Goal: Information Seeking & Learning: Check status

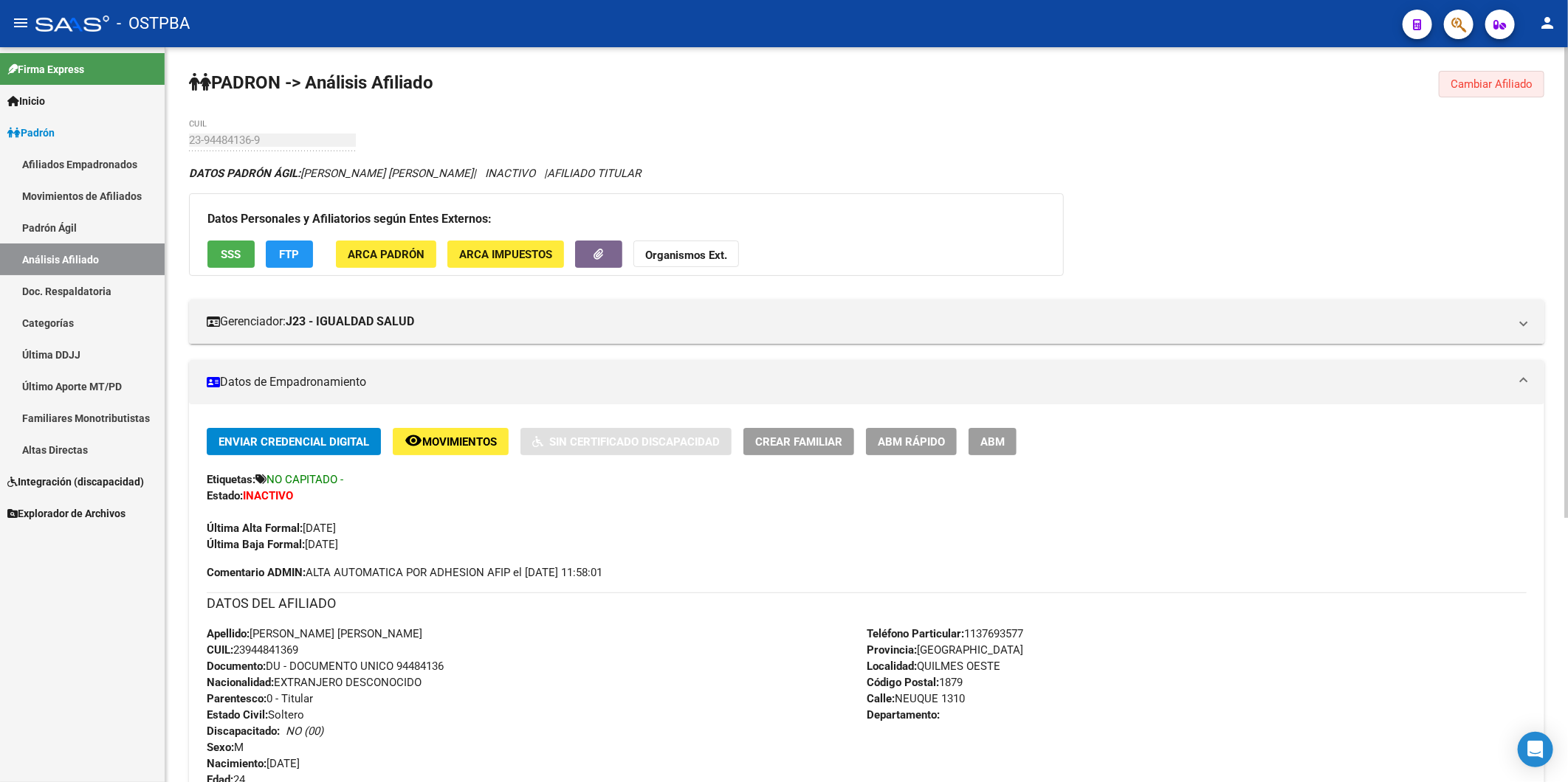
click at [1518, 89] on span "Cambiar Afiliado" at bounding box center [1491, 84] width 82 height 14
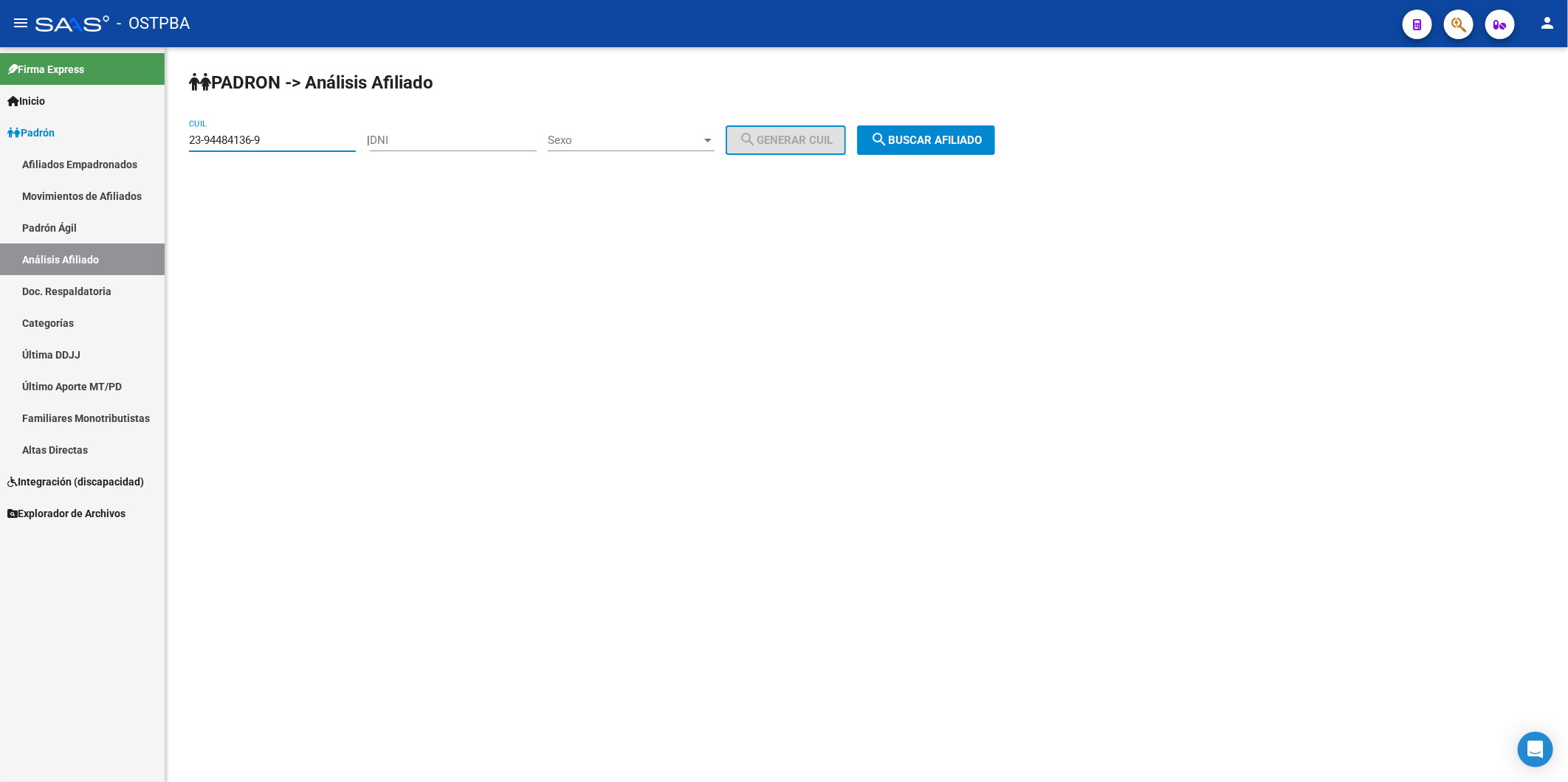
drag, startPoint x: 314, startPoint y: 137, endPoint x: 172, endPoint y: 153, distance: 142.9
click at [172, 153] on div "PADRON -> Análisis Afiliado 23-94484136-9 CUIL | DNI Sexo Sexo search Generar C…" at bounding box center [866, 125] width 1402 height 155
click at [429, 141] on input "DNI" at bounding box center [453, 140] width 167 height 14
paste input "26243437"
type input "26243437"
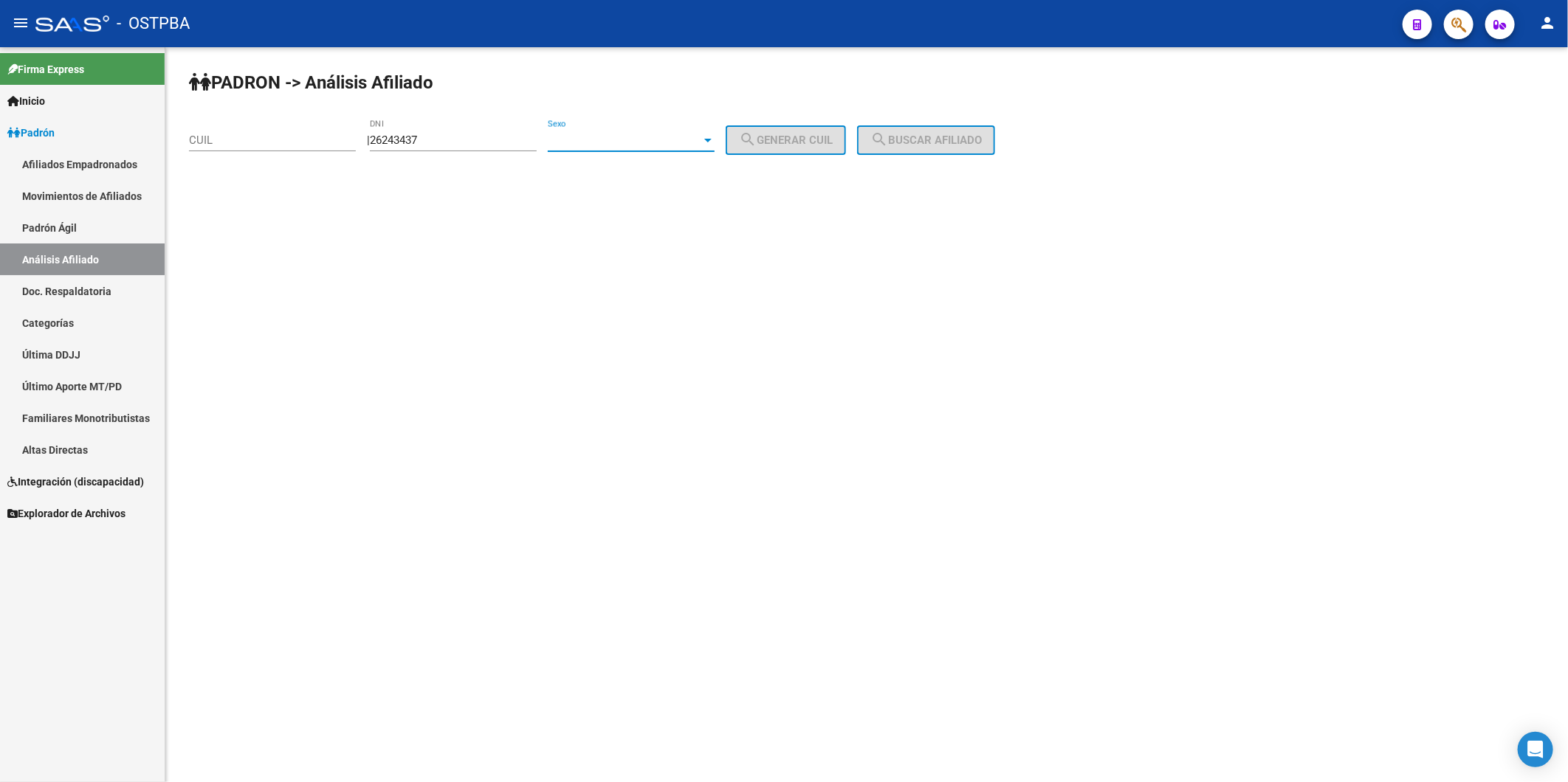
click at [715, 139] on div at bounding box center [707, 140] width 14 height 12
click at [727, 139] on span "Masculino" at bounding box center [647, 140] width 167 height 33
click at [808, 143] on span "search Generar CUIL" at bounding box center [785, 140] width 94 height 14
click at [951, 135] on span "search Buscar afiliado" at bounding box center [925, 140] width 111 height 14
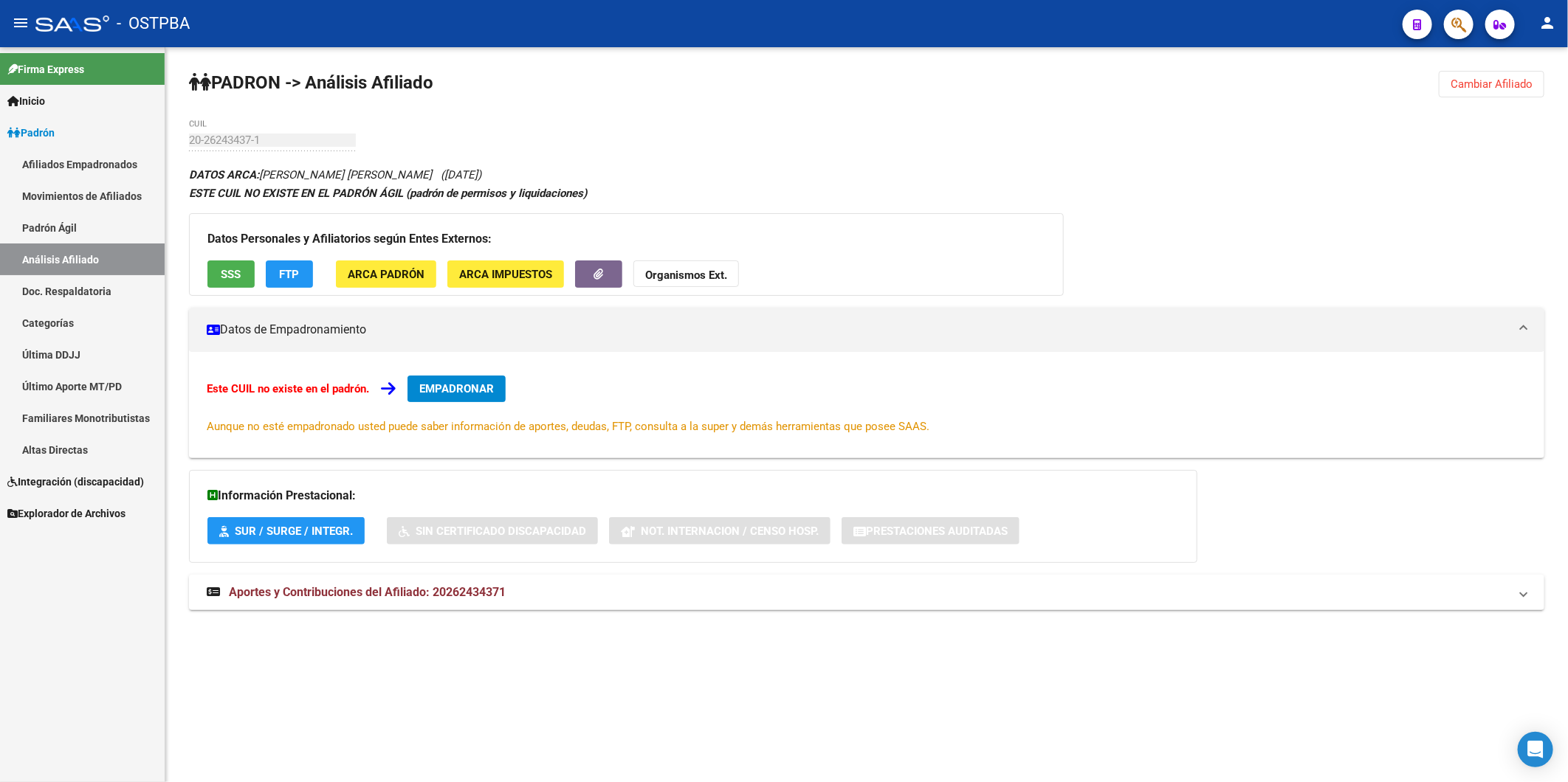
click at [881, 71] on div "[PERSON_NAME] -> Análisis Afiliado Cambiar Afiliado 20-26243437-1 CUIL DATOS AR…" at bounding box center [866, 355] width 1402 height 615
click at [1516, 79] on span "Cambiar Afiliado" at bounding box center [1491, 84] width 82 height 14
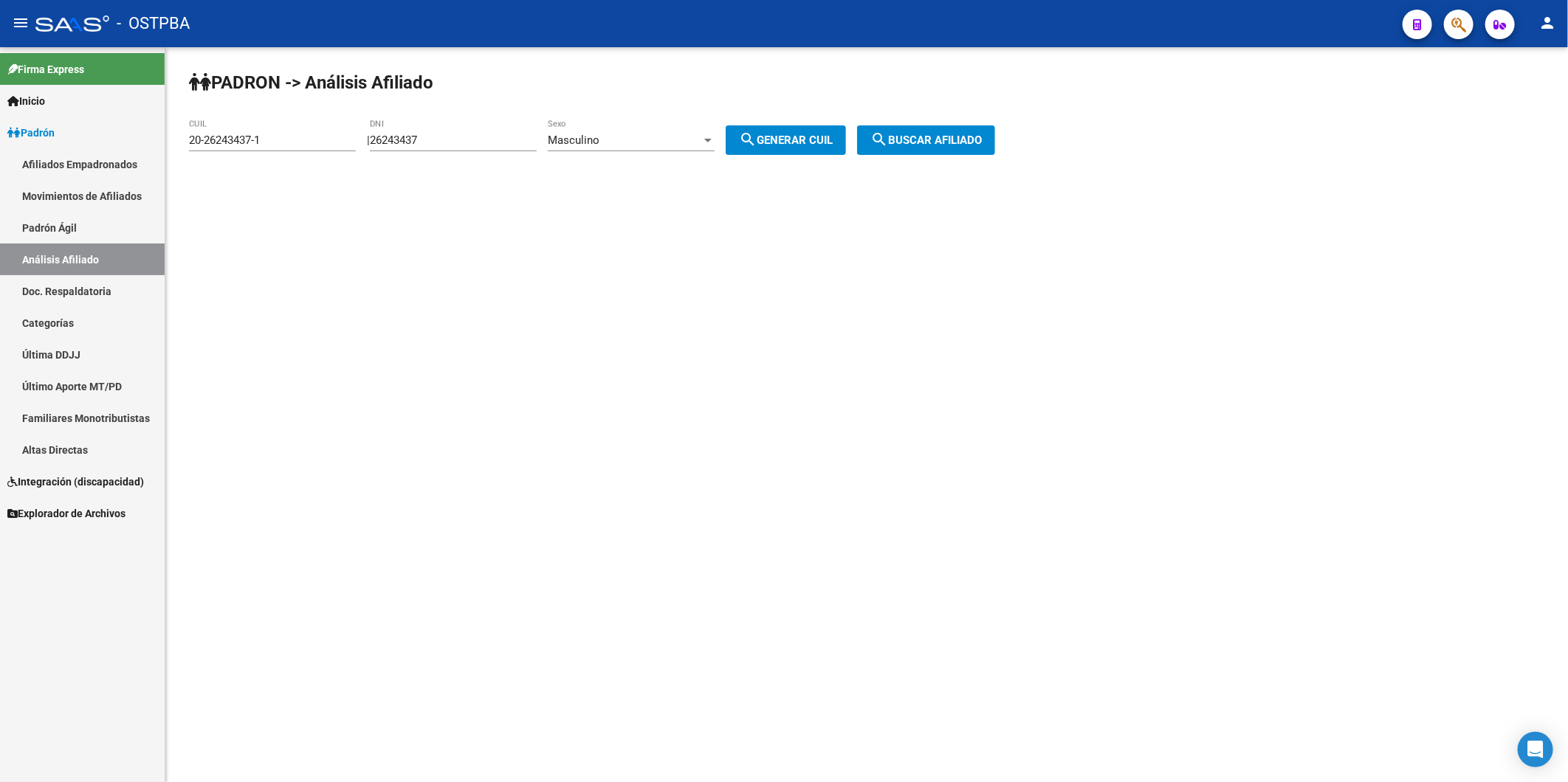
click at [310, 144] on input "20-26243437-1" at bounding box center [272, 140] width 167 height 14
drag, startPoint x: 310, startPoint y: 144, endPoint x: 172, endPoint y: 144, distance: 138.0
click at [178, 149] on div "PADRON -> Análisis Afiliado 20-26243437-1 CUIL | 26243437 DNI Masculino Sexo se…" at bounding box center [866, 125] width 1402 height 155
paste input
type input "20-26243437-1"
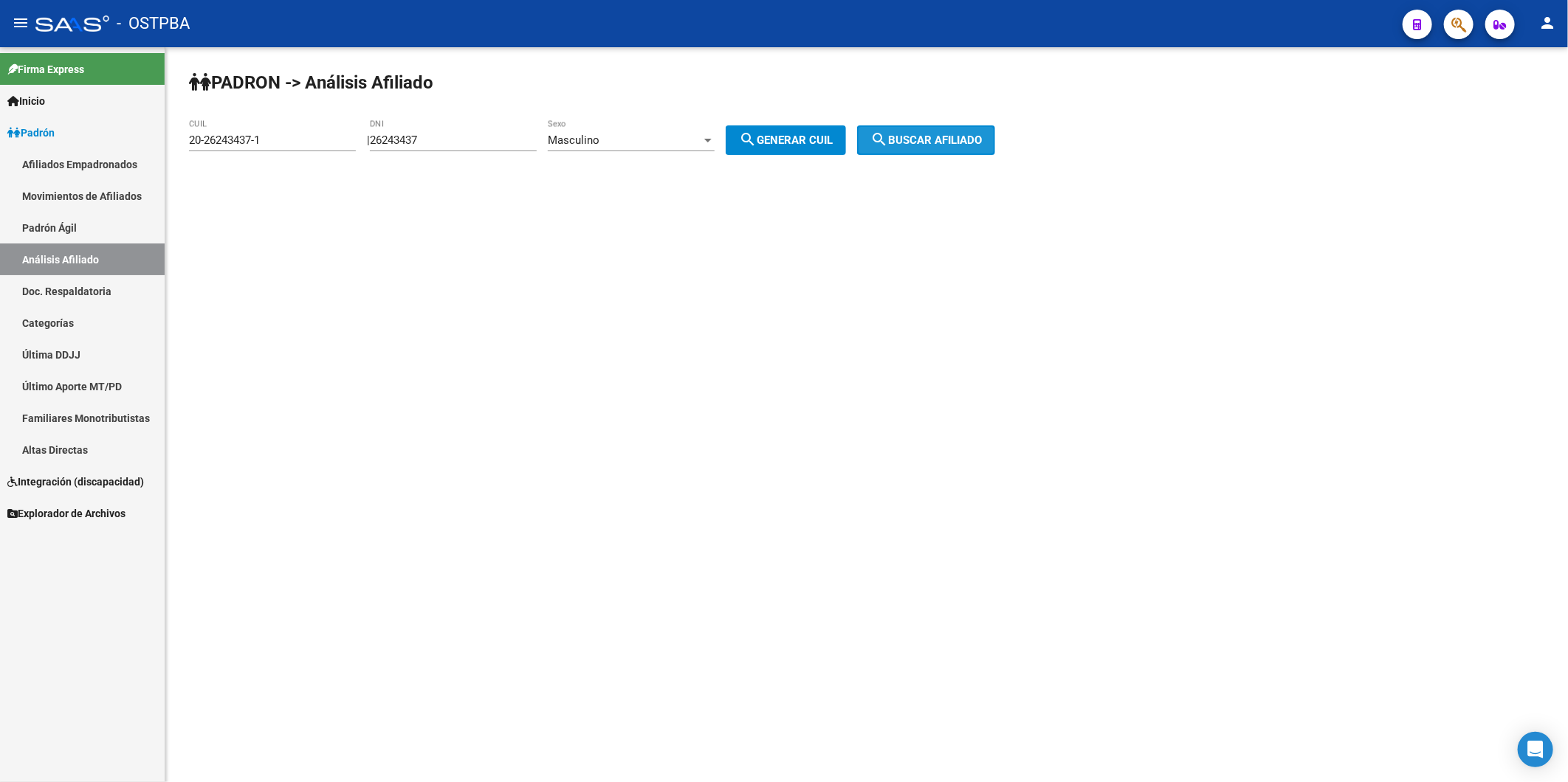
click at [982, 139] on span "search Buscar afiliado" at bounding box center [925, 140] width 111 height 14
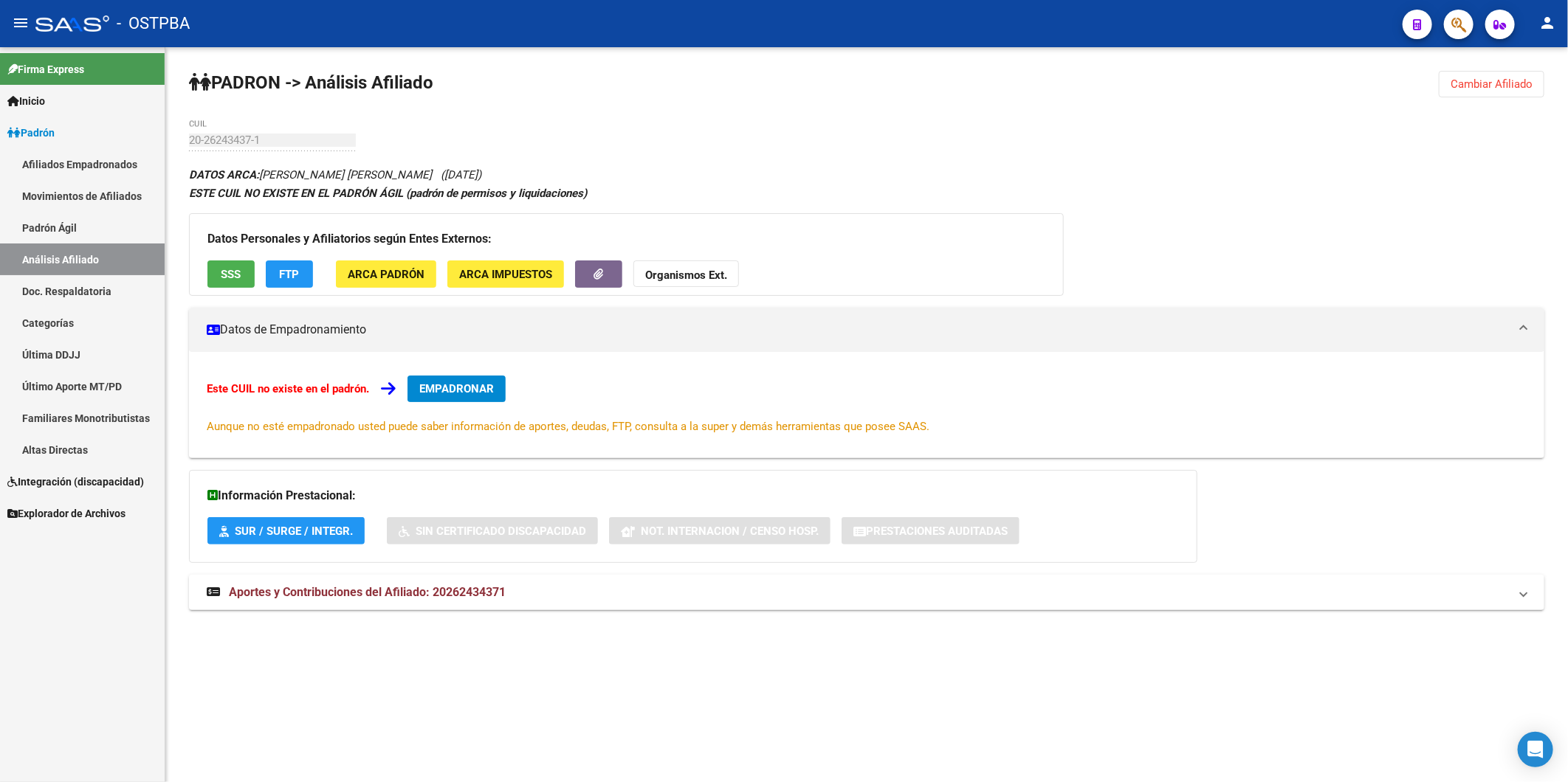
click at [1525, 234] on div "DATOS ARCA: [PERSON_NAME] [PERSON_NAME] ([DATE]) ESTE CUIL NO EXISTE EN EL [PER…" at bounding box center [866, 395] width 1355 height 461
click at [55, 453] on link "Altas Directas" at bounding box center [82, 449] width 164 height 32
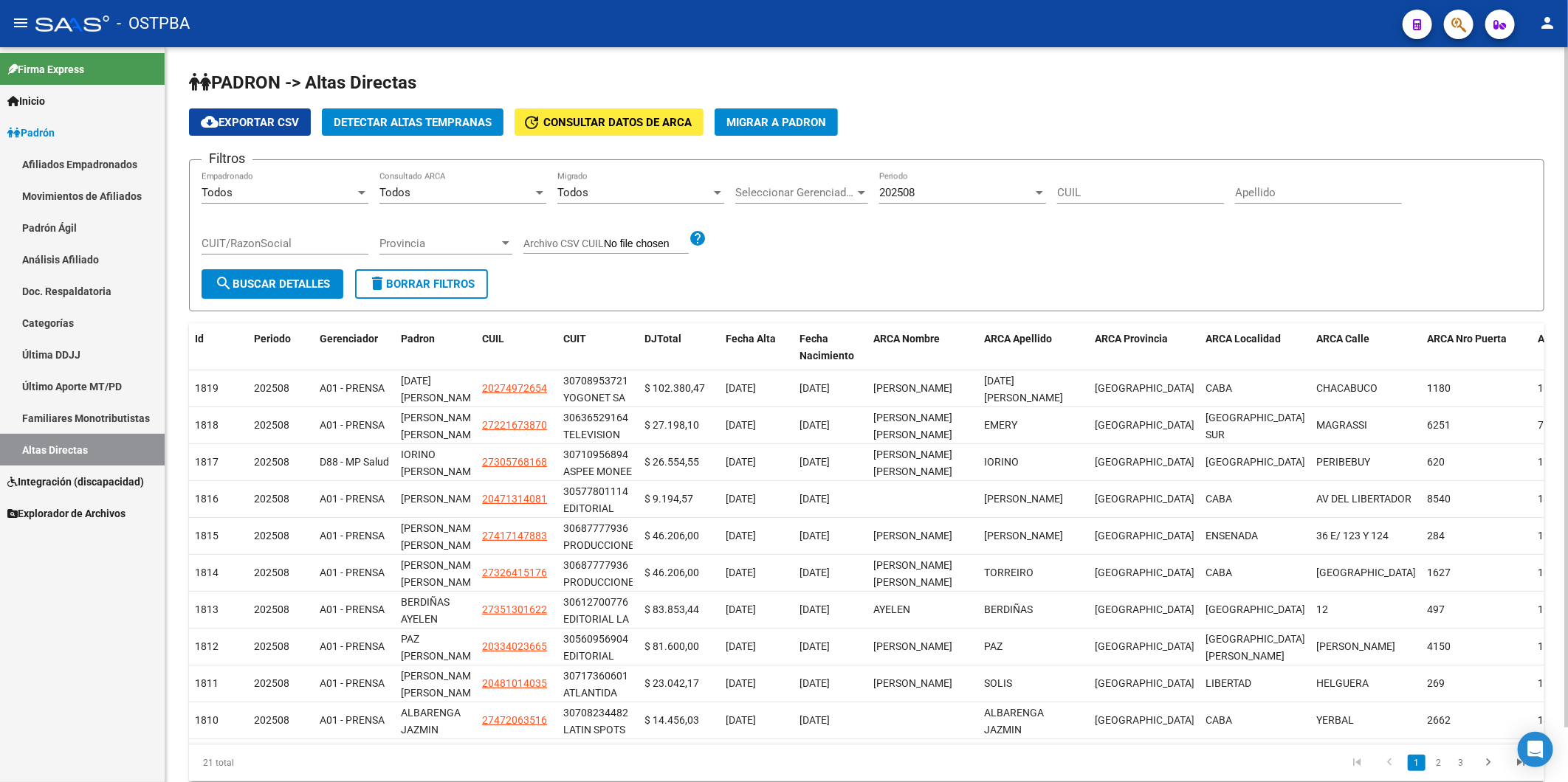
click at [325, 283] on span "search Buscar Detalles" at bounding box center [272, 284] width 115 height 14
click at [444, 126] on span "Detectar Altas Tempranas" at bounding box center [413, 122] width 158 height 14
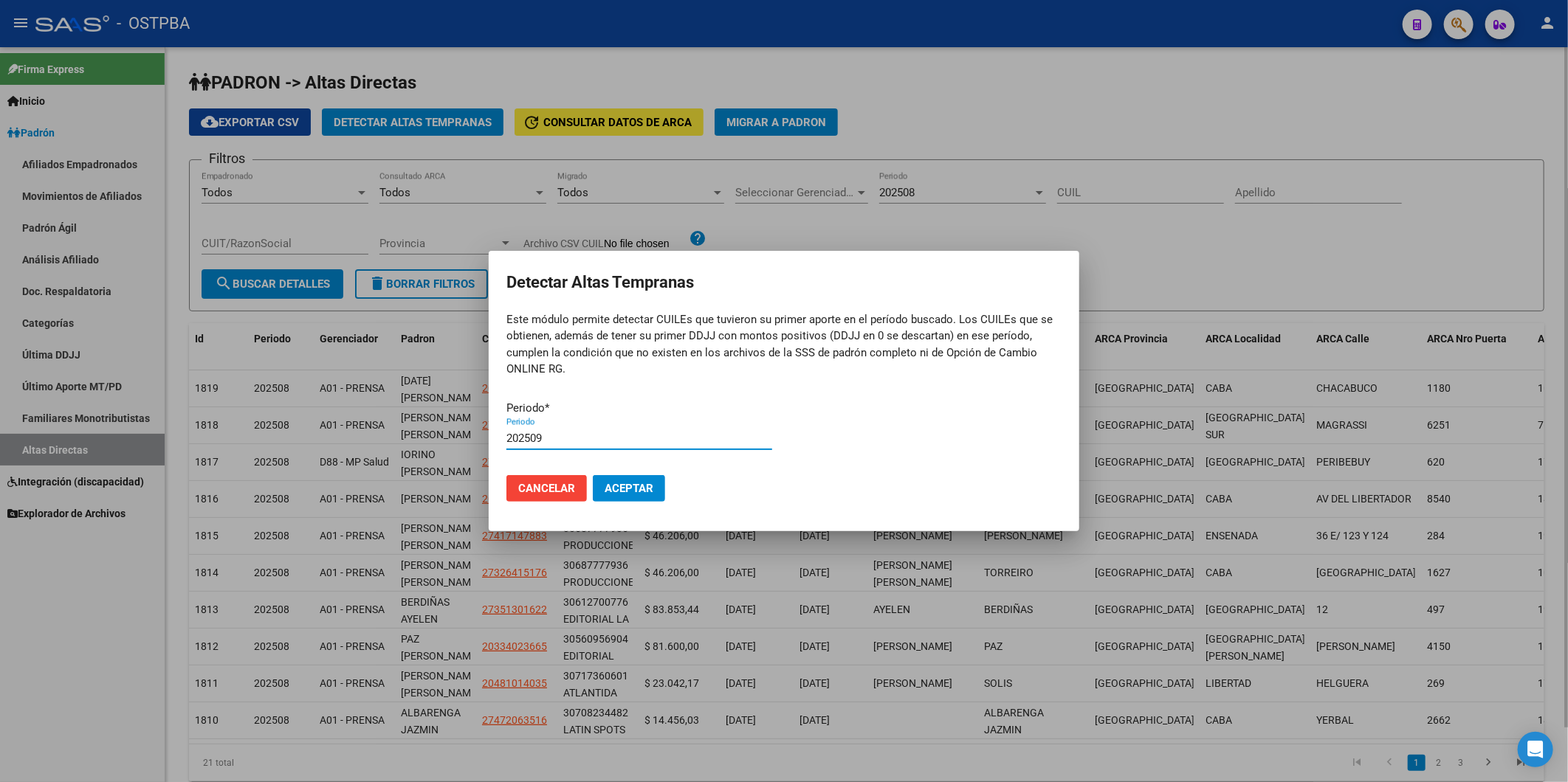
type input "202509"
click at [592, 475] on button "Aceptar" at bounding box center [628, 488] width 72 height 26
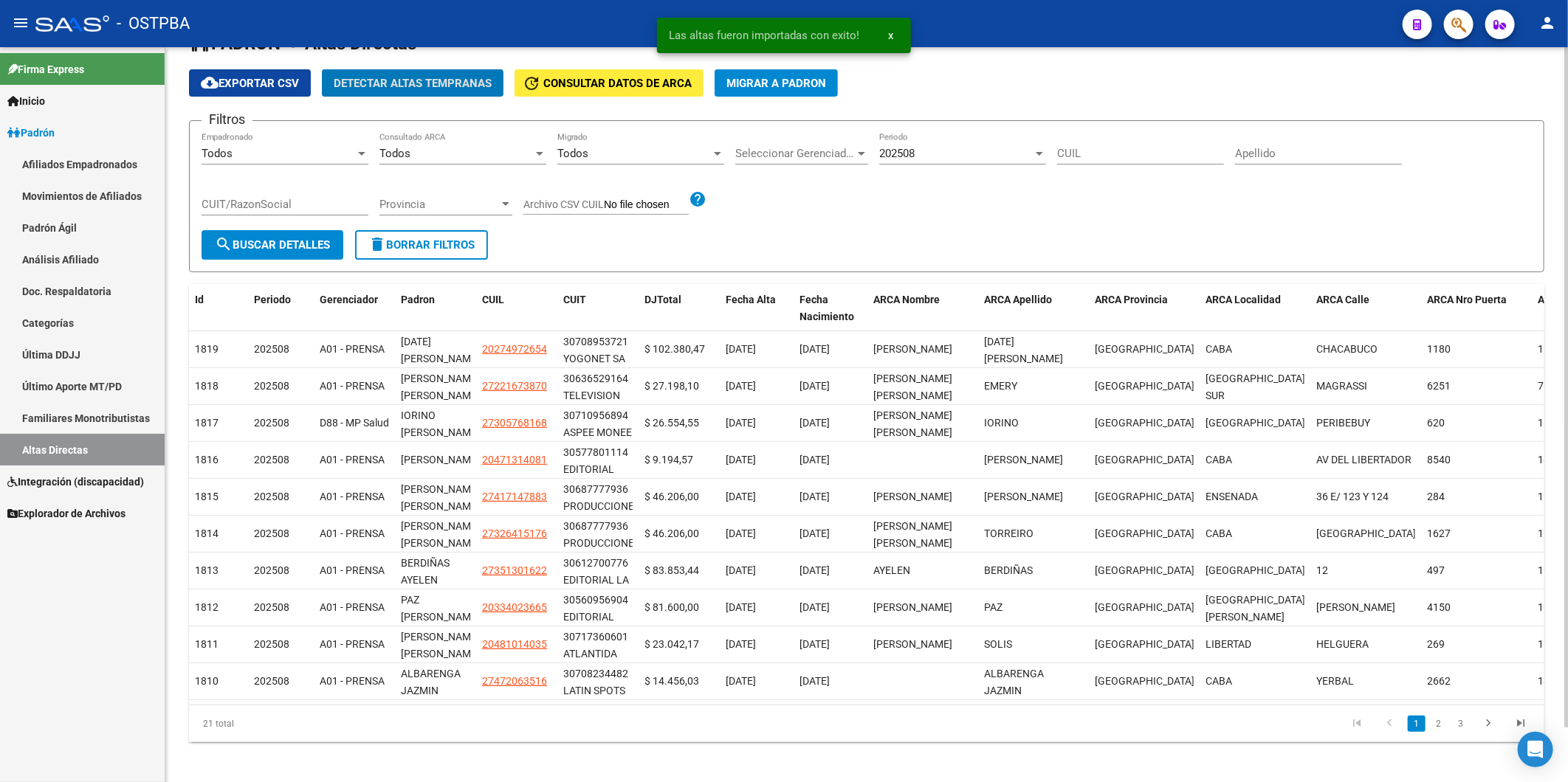
scroll to position [59, 0]
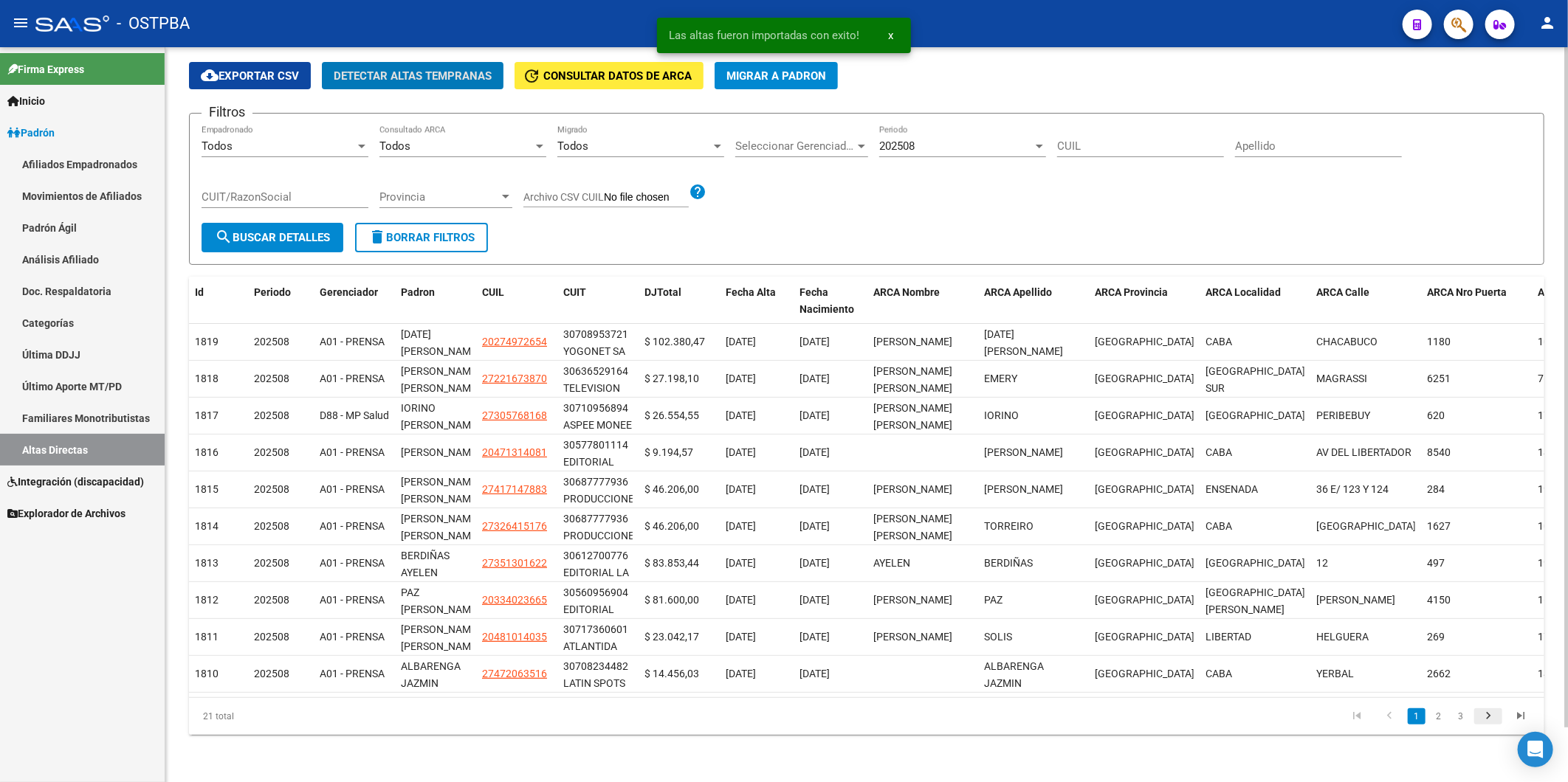
click at [1484, 717] on icon "go to next page" at bounding box center [1488, 717] width 19 height 17
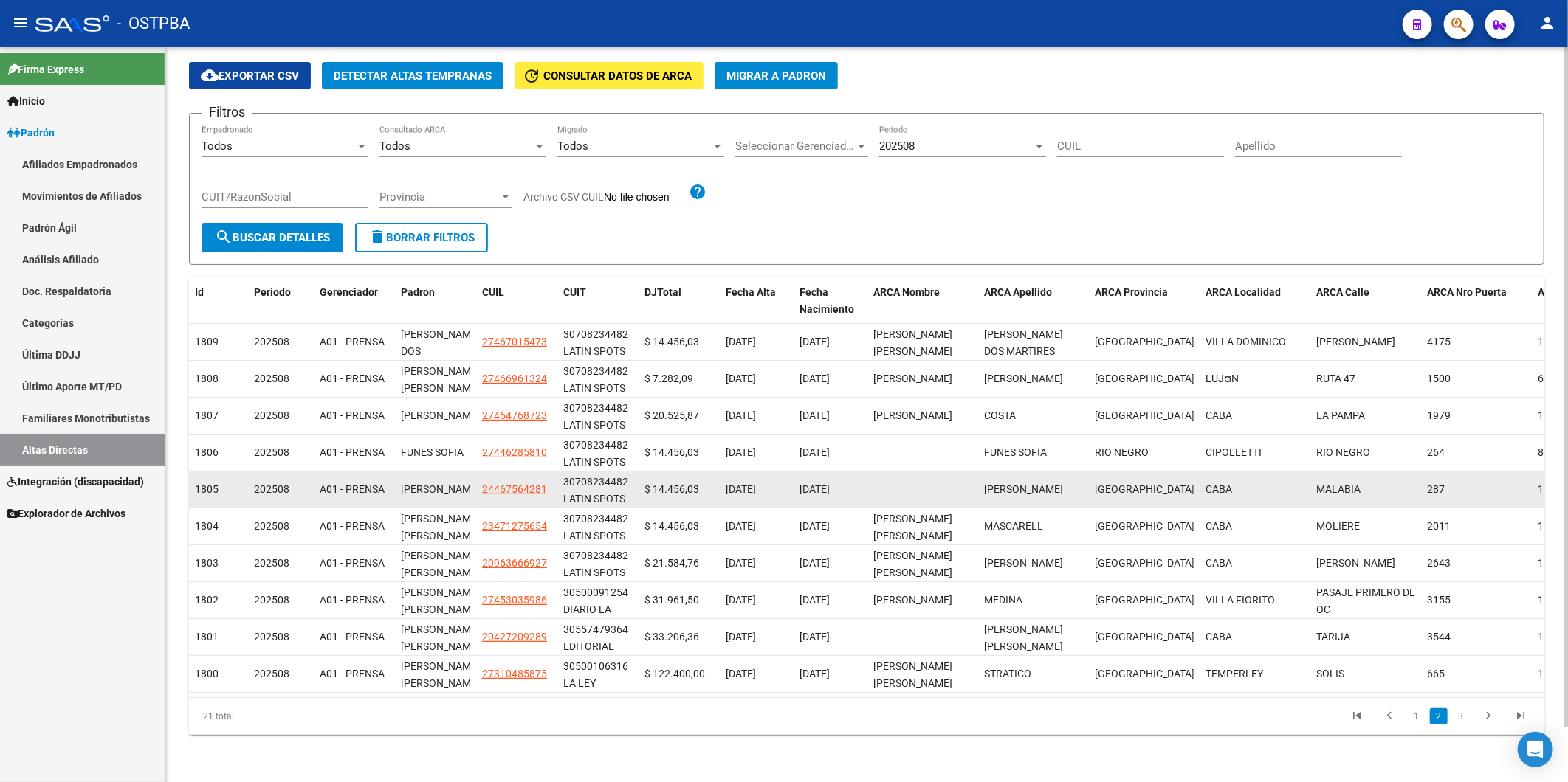
scroll to position [0, 0]
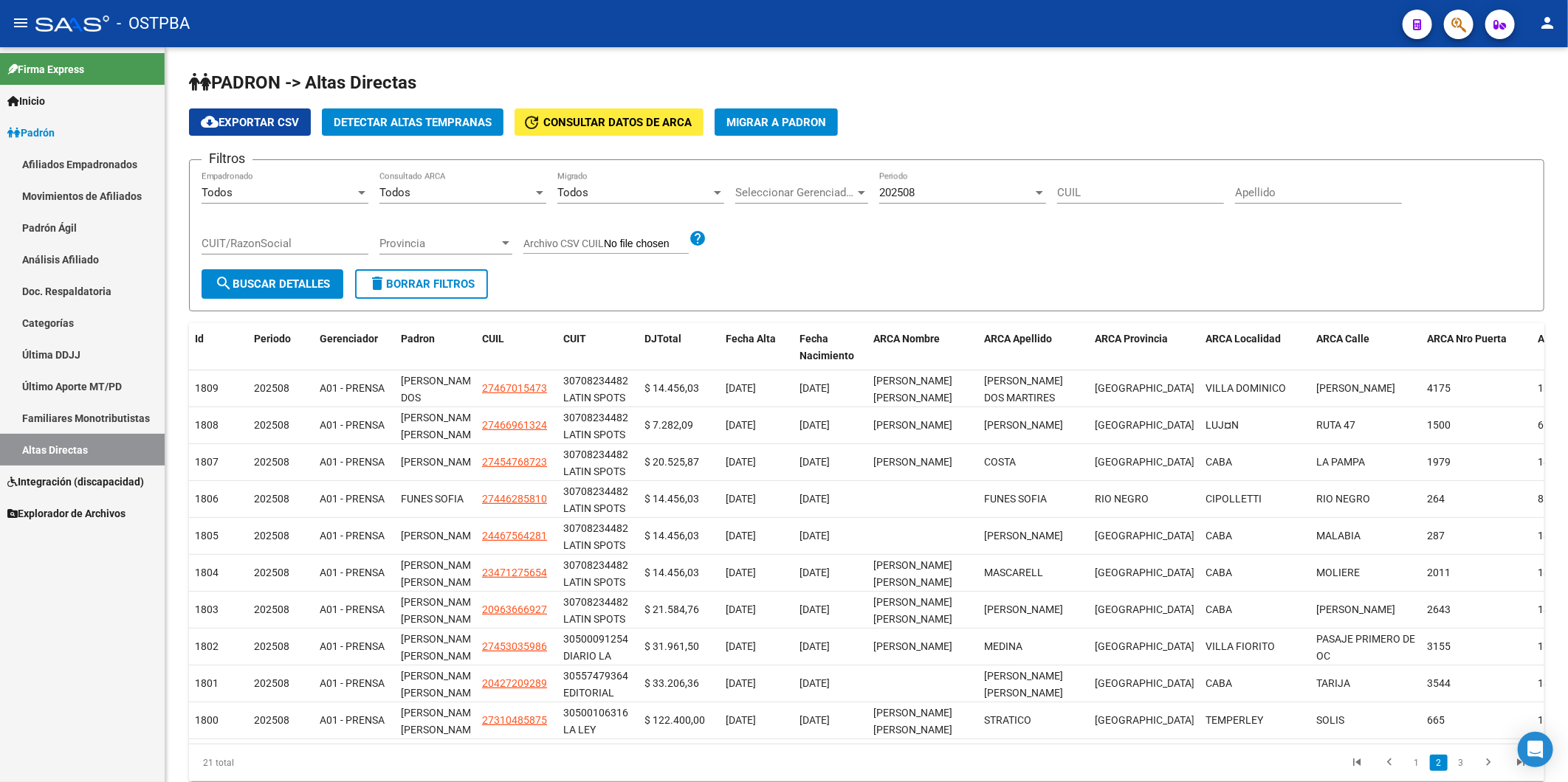
click at [40, 101] on span "Inicio" at bounding box center [26, 101] width 37 height 16
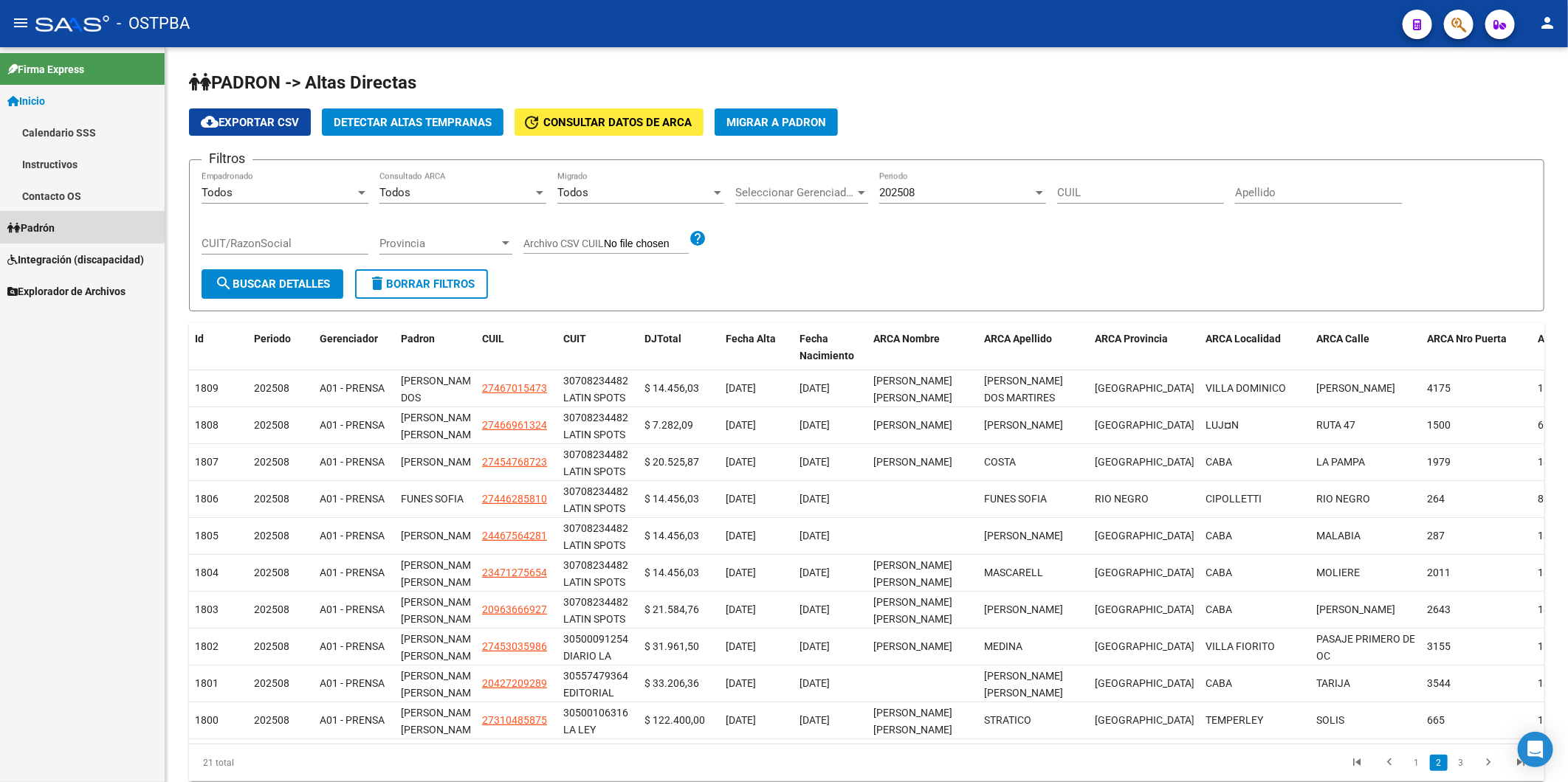
click at [18, 225] on icon at bounding box center [14, 227] width 14 height 10
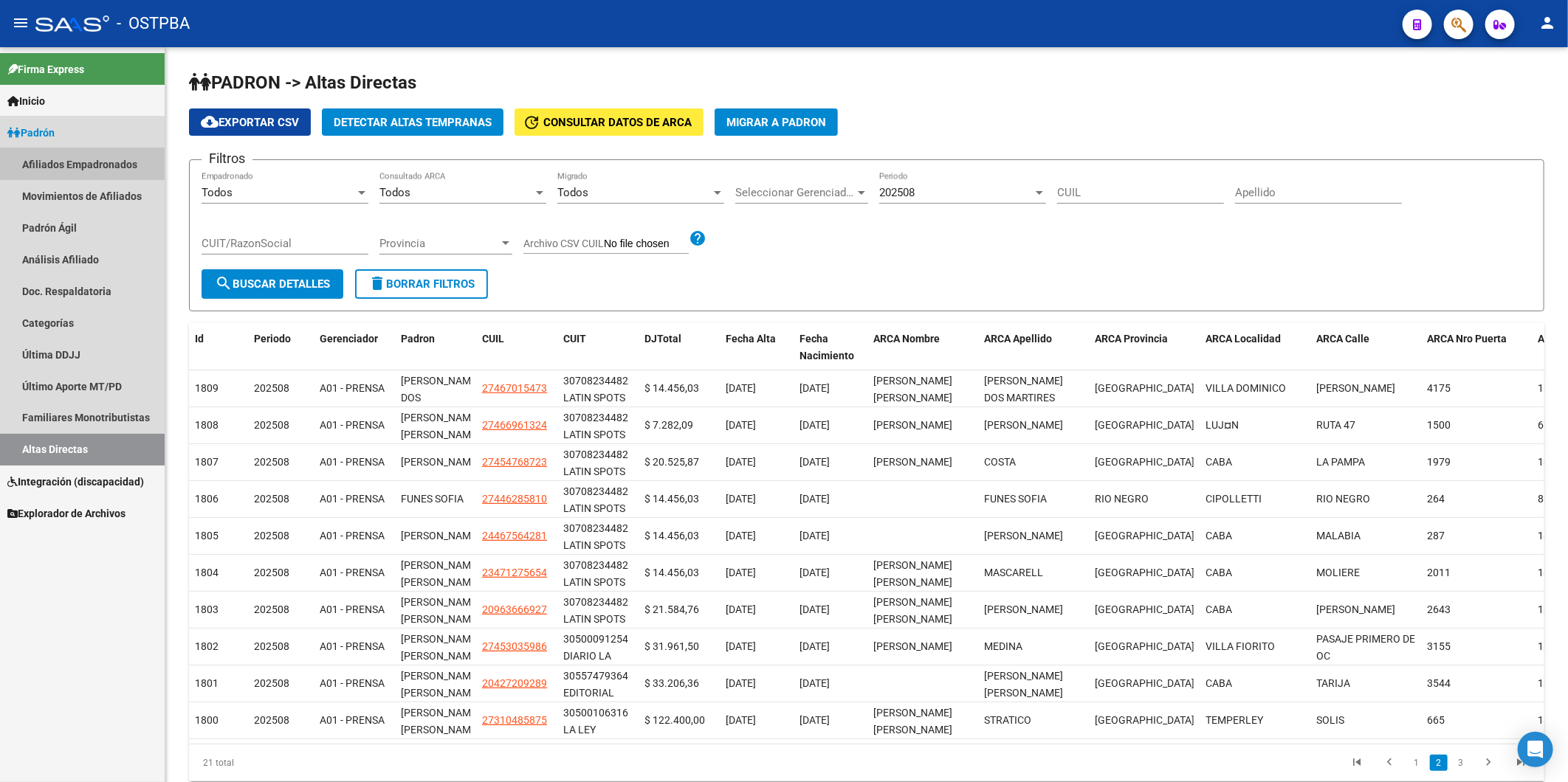
click at [39, 166] on link "Afiliados Empadronados" at bounding box center [82, 164] width 164 height 32
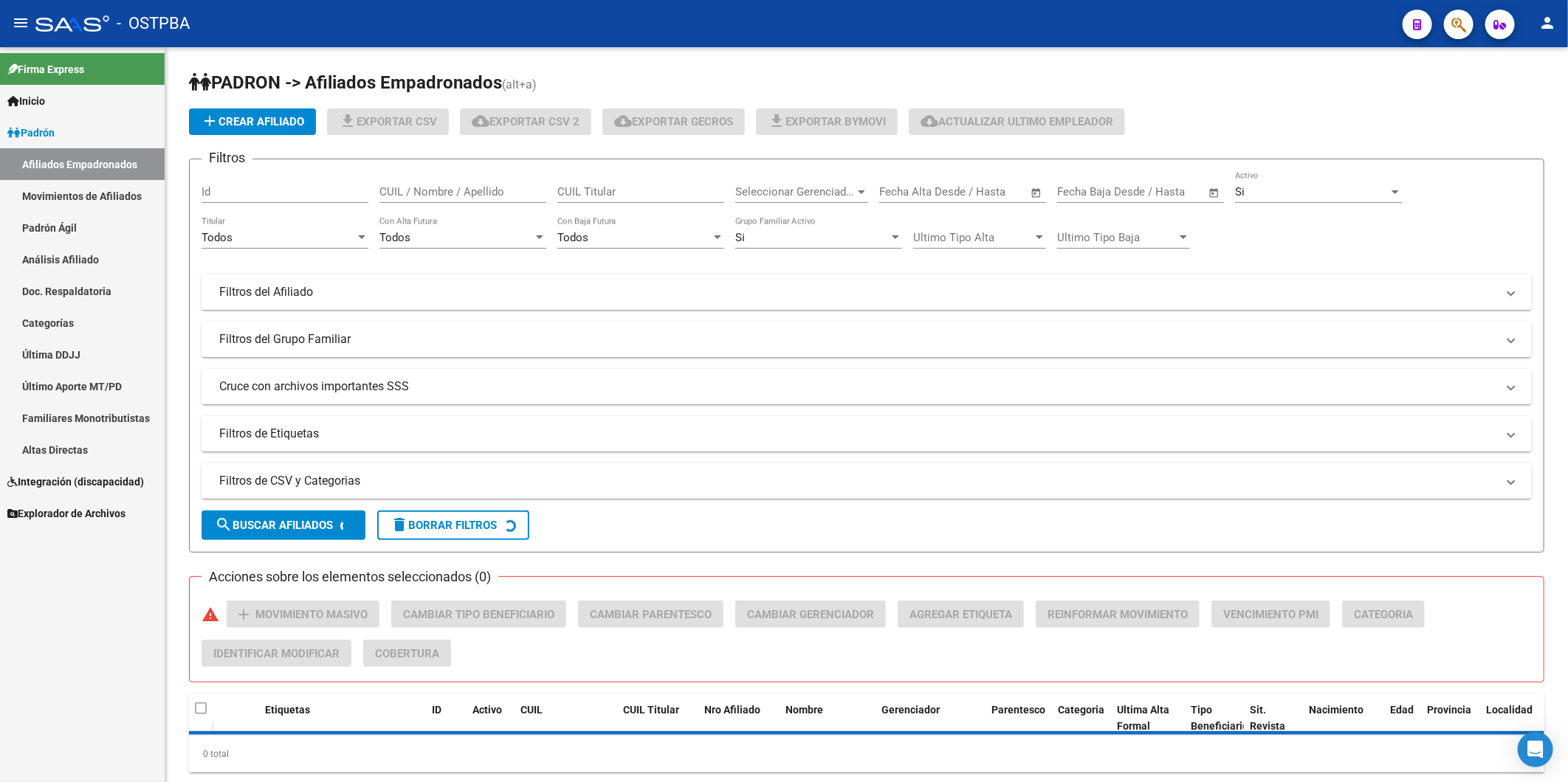
click at [54, 264] on link "Análisis Afiliado" at bounding box center [82, 259] width 164 height 32
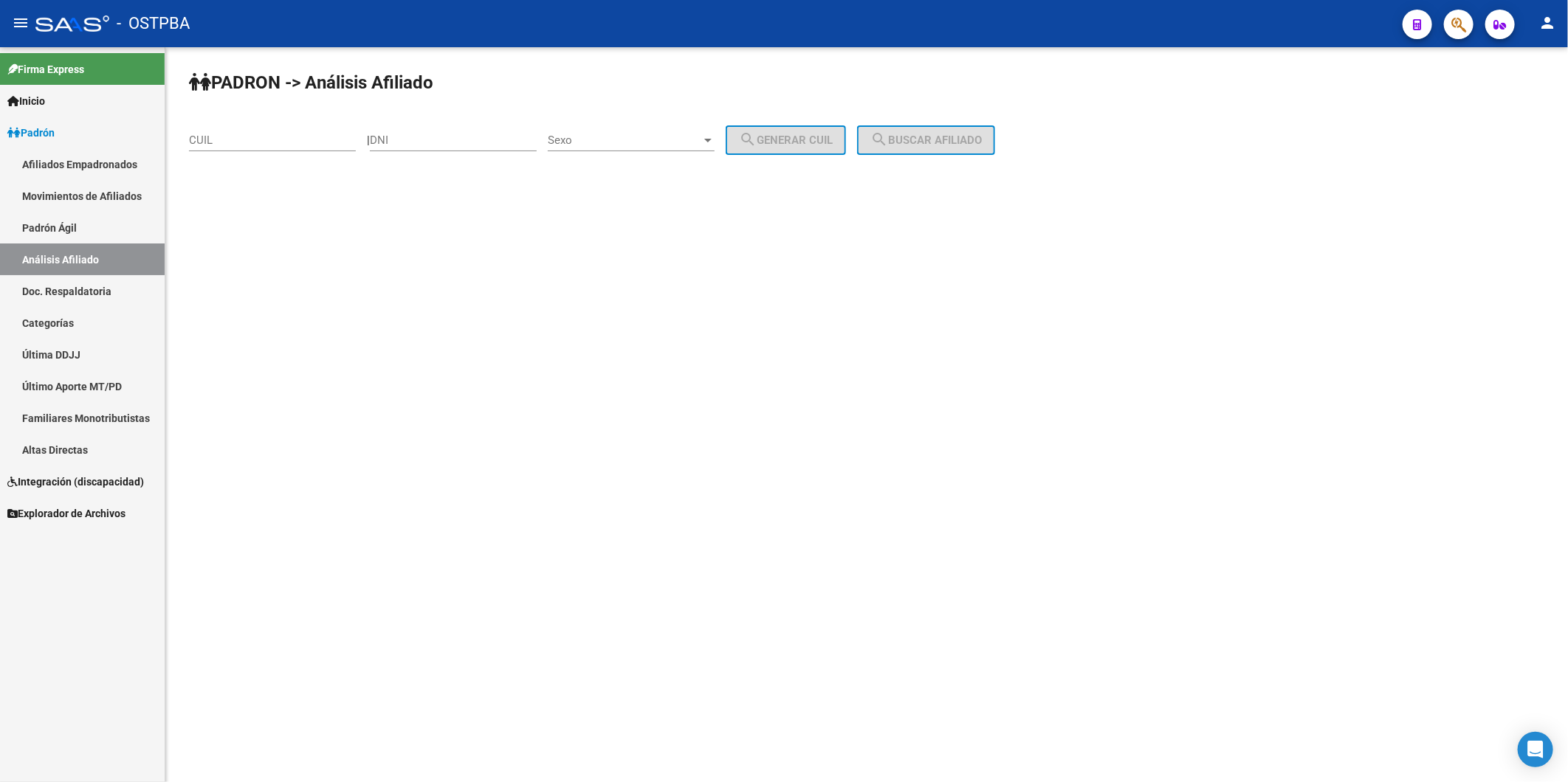
click at [386, 149] on div "DNI" at bounding box center [453, 135] width 167 height 32
click at [310, 139] on input "CUIL" at bounding box center [272, 140] width 167 height 14
type input "20-30183799-3"
click at [901, 151] on button "search Buscar afiliado" at bounding box center [925, 140] width 138 height 29
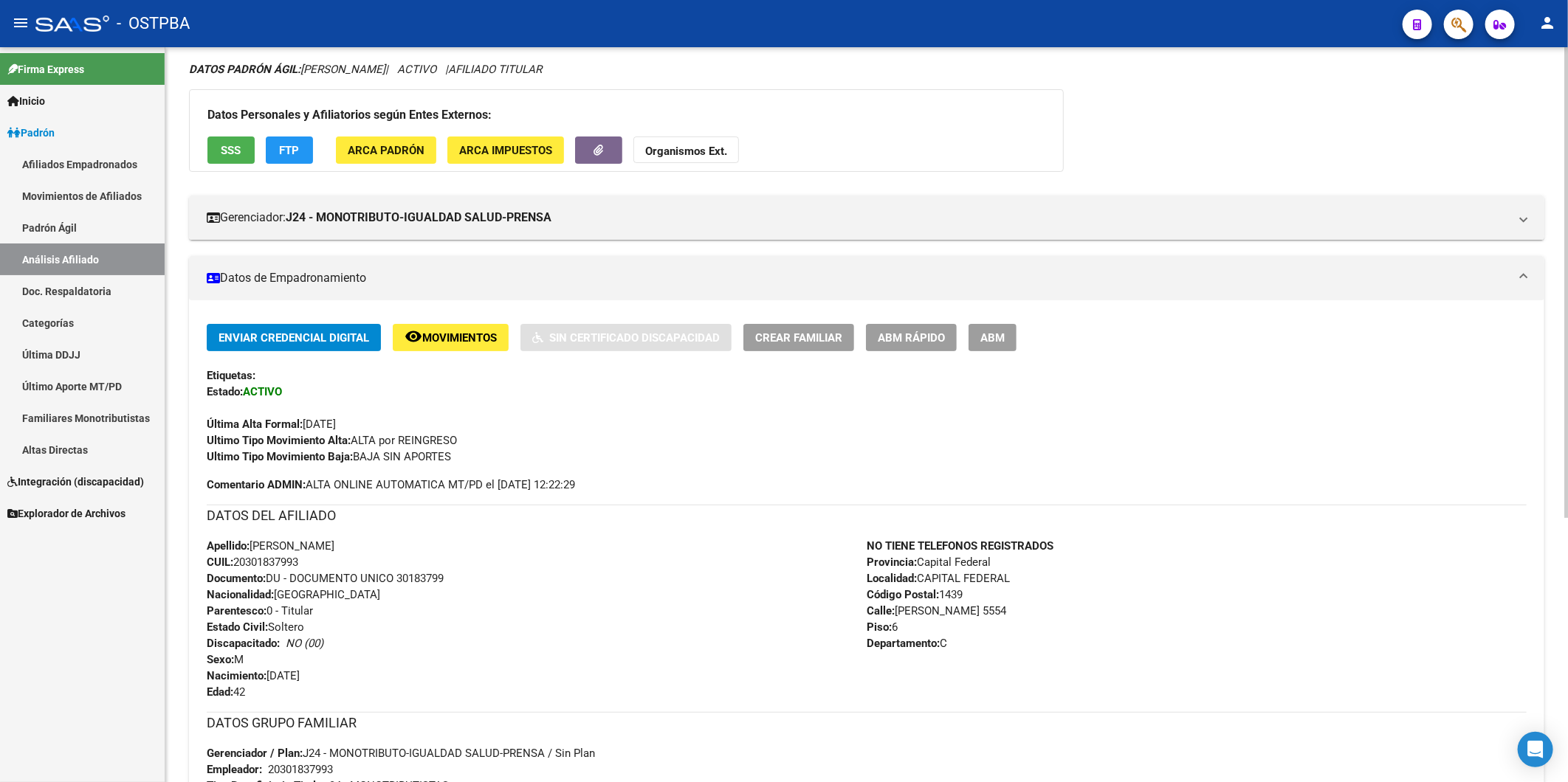
scroll to position [85, 0]
